Goal: Answer question/provide support: Share knowledge or assist other users

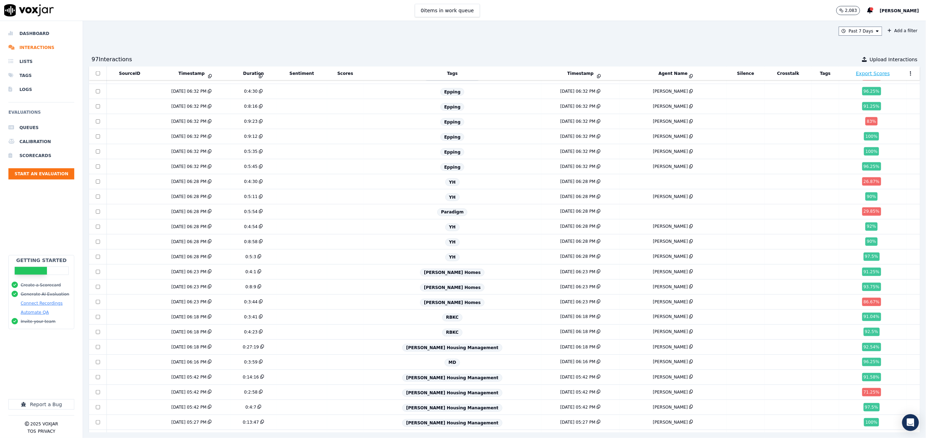
scroll to position [641, 0]
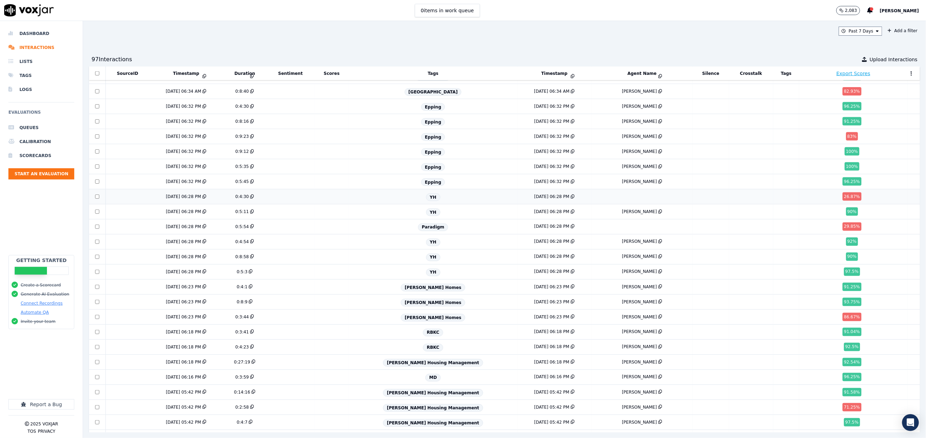
click at [346, 205] on td at bounding box center [332, 196] width 34 height 15
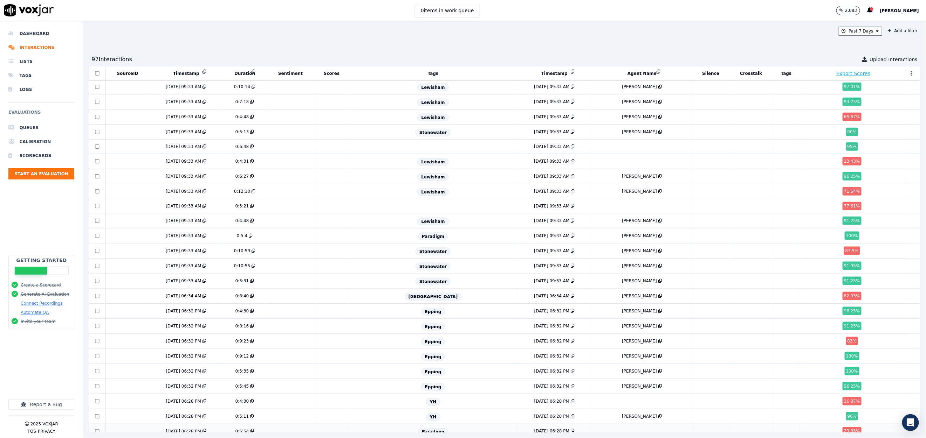
scroll to position [431, 0]
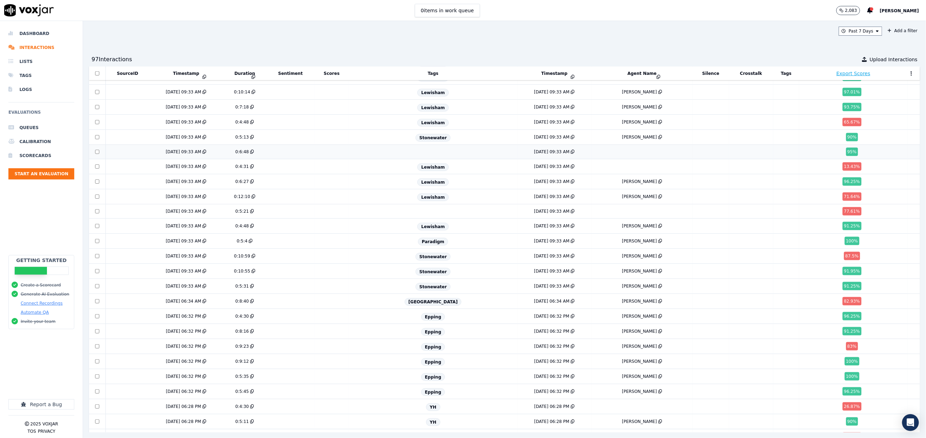
click at [215, 155] on div "7/23/25 09:33 AM" at bounding box center [186, 152] width 68 height 6
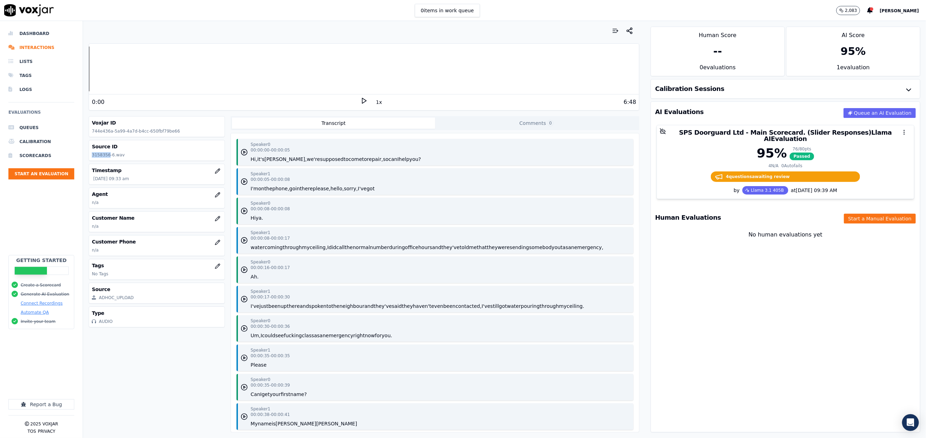
drag, startPoint x: 108, startPoint y: 154, endPoint x: 88, endPoint y: 153, distance: 20.0
click at [88, 153] on div "Your browser does not support the audio element. 0:00 1x 6:48 Voxjar ID 744e436…" at bounding box center [364, 229] width 562 height 417
copy p "3158356"
click at [215, 196] on icon "button" at bounding box center [218, 195] width 6 height 6
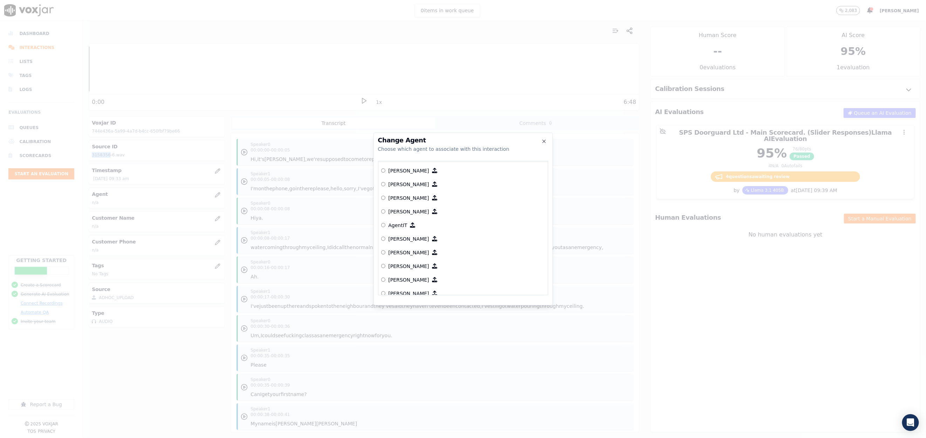
scroll to position [326, 0]
click at [405, 269] on p "Azeez Jalal" at bounding box center [408, 268] width 41 height 7
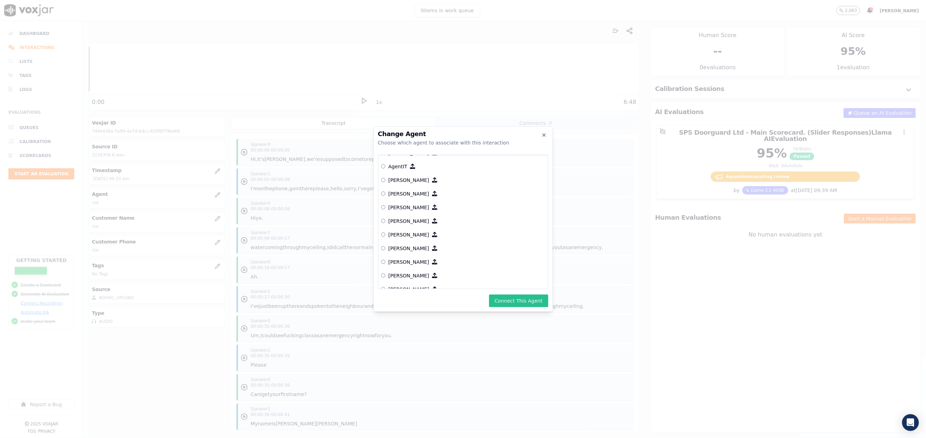
click at [508, 305] on button "Connect This Agent" at bounding box center [518, 301] width 59 height 13
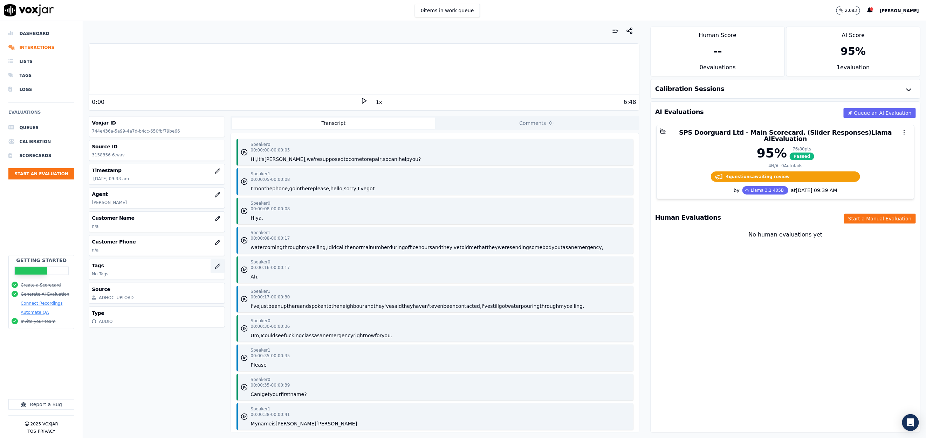
click at [215, 267] on icon "button" at bounding box center [218, 267] width 6 height 6
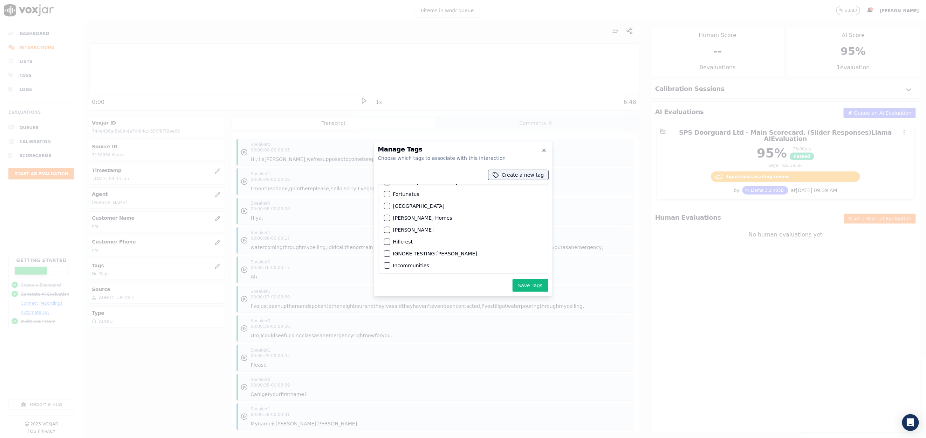
scroll to position [378, 0]
click at [401, 199] on label "Lewisham" at bounding box center [405, 196] width 25 height 5
click at [390, 199] on button "Lewisham" at bounding box center [387, 196] width 6 height 6
click at [531, 286] on button "Save Tags" at bounding box center [530, 285] width 36 height 13
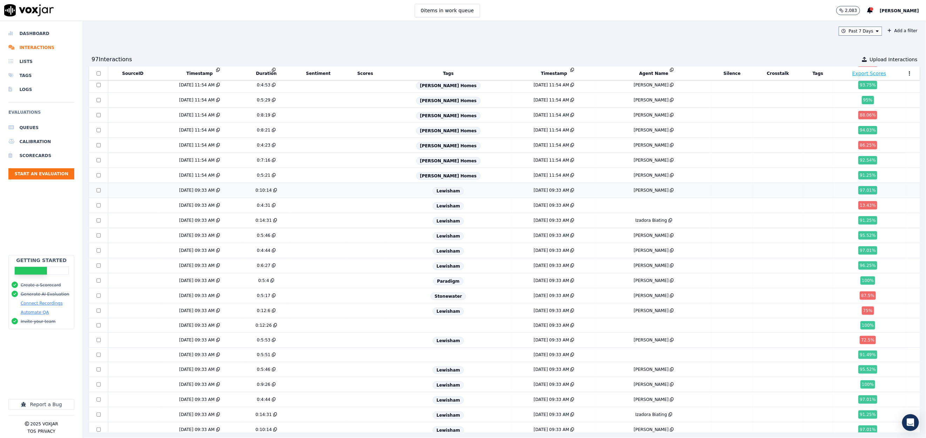
scroll to position [105, 0]
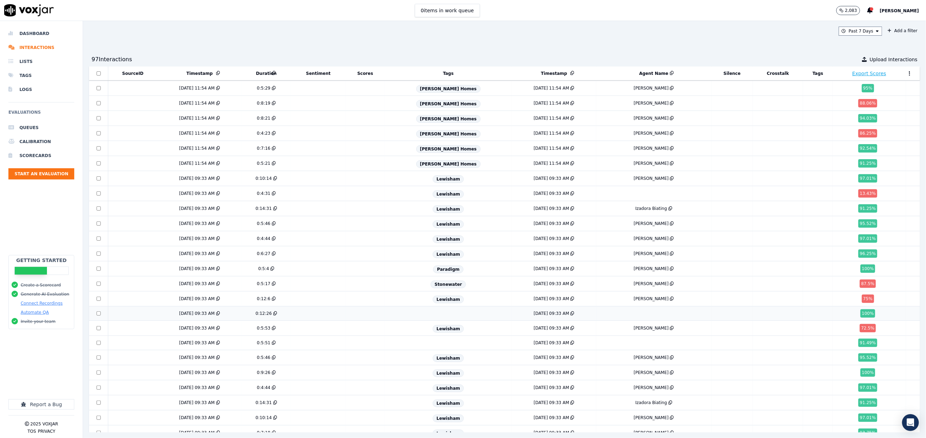
click at [308, 321] on td at bounding box center [318, 314] width 55 height 14
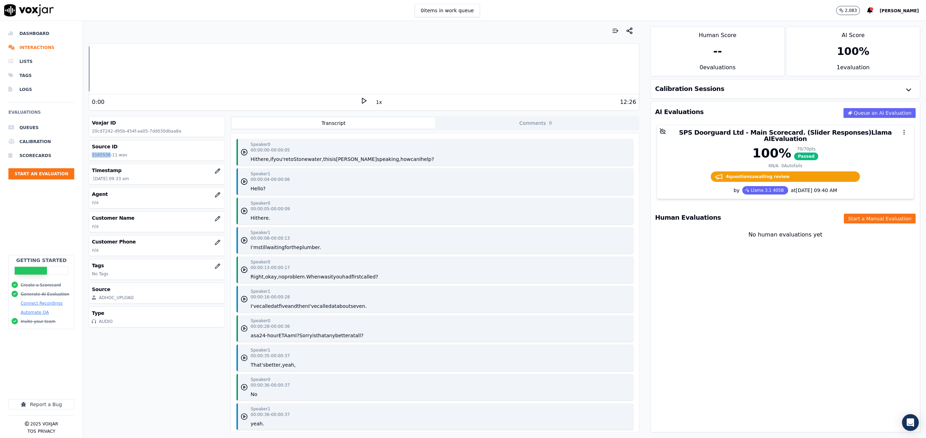
drag, startPoint x: 108, startPoint y: 153, endPoint x: 85, endPoint y: 153, distance: 22.8
click at [85, 153] on div "Your browser does not support the audio element. 0:00 1x 12:26 Voxjar ID 20cd72…" at bounding box center [364, 229] width 562 height 417
copy p "3165536"
click at [207, 187] on div "Voxjar ID 20cd7242-d95b-454f-aa05-7dd030dbaa8a Source ID 3165536-11.wav Timesta…" at bounding box center [157, 274] width 136 height 317
click at [215, 193] on icon "button" at bounding box center [218, 195] width 6 height 6
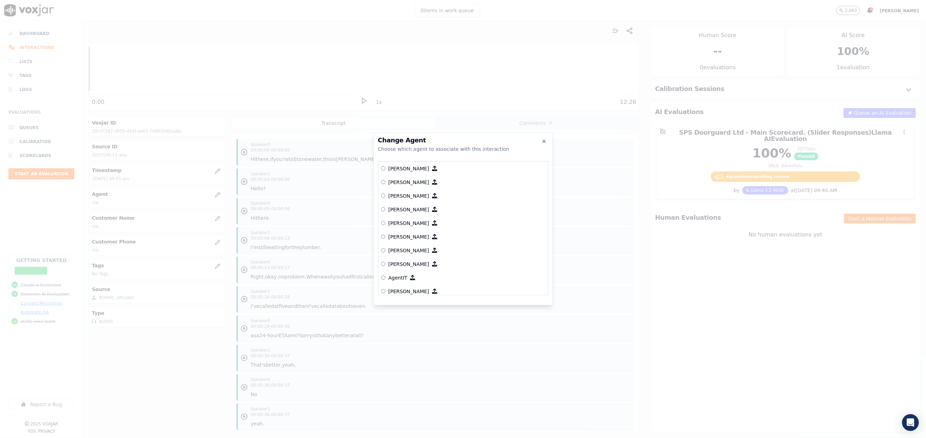
scroll to position [274, 0]
click at [410, 249] on p "Alana Anderson" at bounding box center [408, 252] width 41 height 7
click at [505, 301] on button "Connect This Agent" at bounding box center [518, 301] width 59 height 13
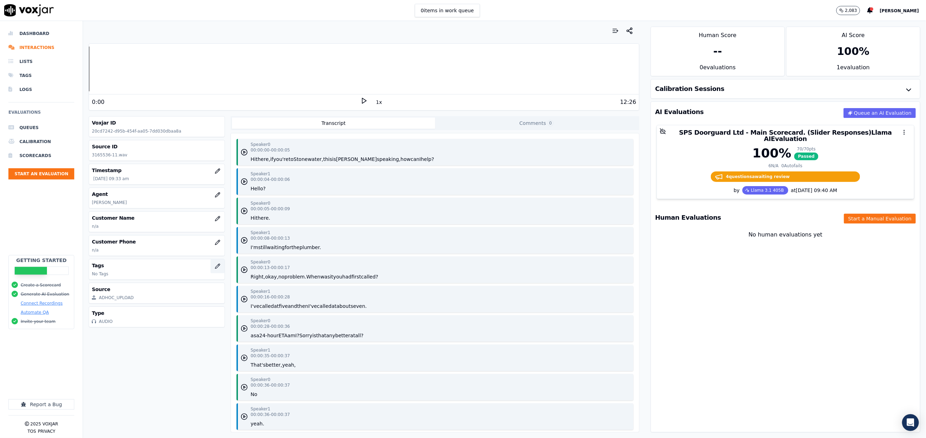
click at [210, 268] on button "button" at bounding box center [217, 267] width 14 height 14
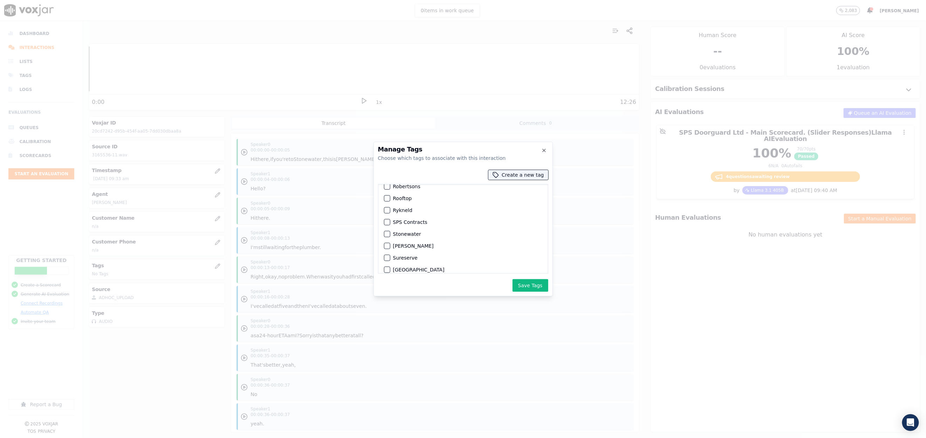
scroll to position [526, 0]
click at [402, 220] on label "Stonewater" at bounding box center [407, 217] width 28 height 5
click at [390, 220] on button "Stonewater" at bounding box center [387, 217] width 6 height 6
click at [530, 289] on button "Save Tags" at bounding box center [530, 285] width 36 height 13
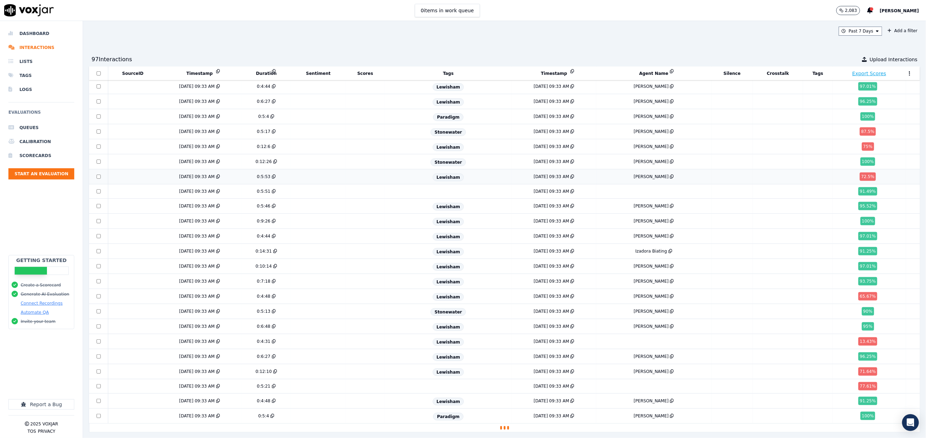
scroll to position [288, 0]
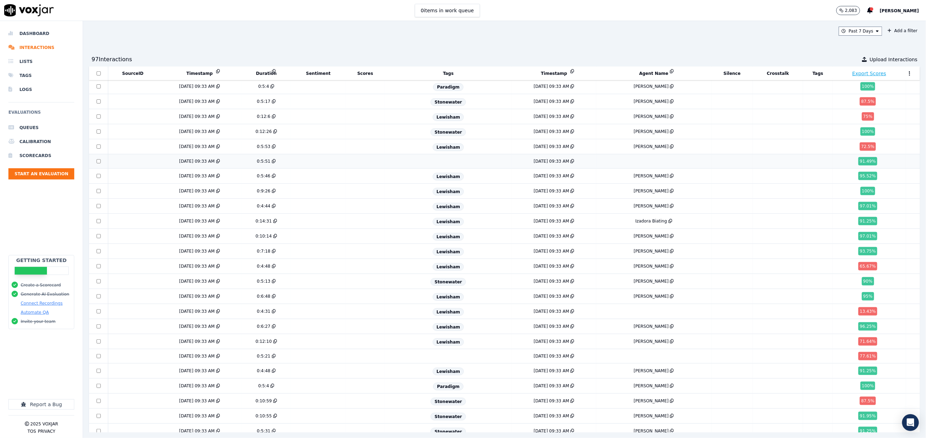
click at [367, 169] on td at bounding box center [365, 161] width 39 height 14
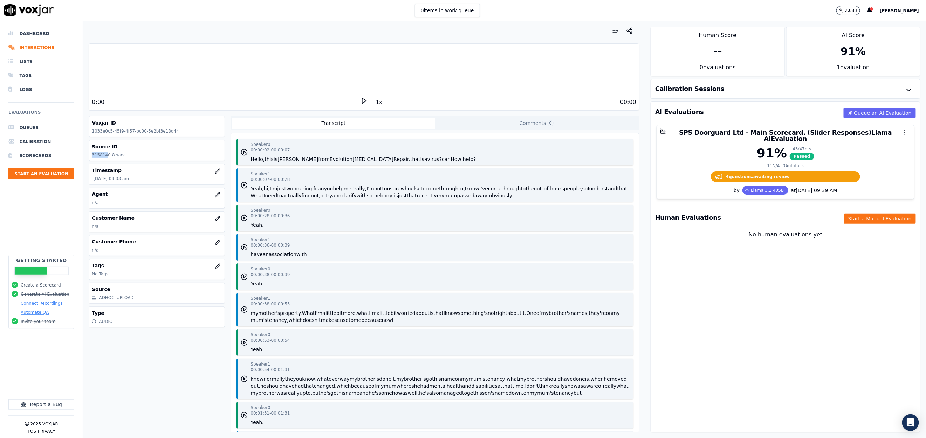
drag, startPoint x: 106, startPoint y: 154, endPoint x: 90, endPoint y: 155, distance: 16.5
click at [90, 155] on div "Source ID 3158140-8.wav" at bounding box center [157, 150] width 136 height 20
click at [108, 156] on p "3158140-8.wav" at bounding box center [157, 155] width 130 height 6
click at [107, 156] on p "3158140-8.wav" at bounding box center [157, 155] width 130 height 6
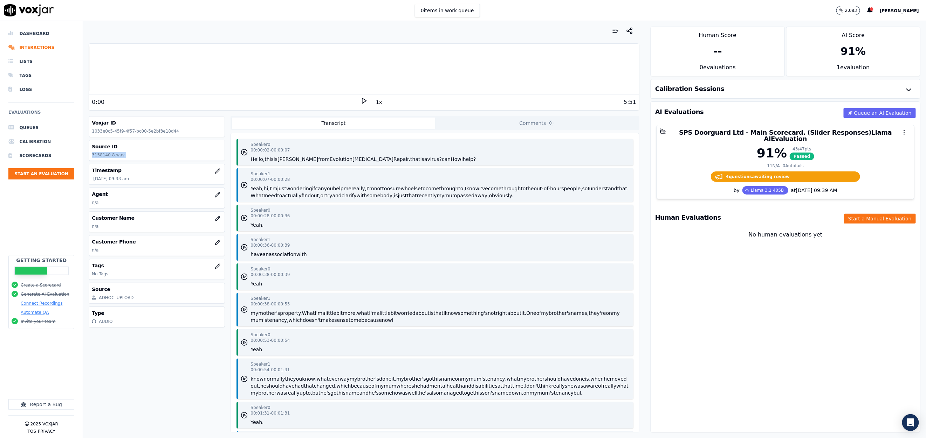
click at [108, 155] on p "3158140-8.wav" at bounding box center [157, 155] width 130 height 6
drag, startPoint x: 107, startPoint y: 154, endPoint x: 84, endPoint y: 157, distance: 23.6
click at [84, 157] on div "Your browser does not support the audio element. 0:00 1x 5:51 Voxjar ID 1033e0c…" at bounding box center [364, 229] width 562 height 417
copy p "3158140"
